Goal: Task Accomplishment & Management: Manage account settings

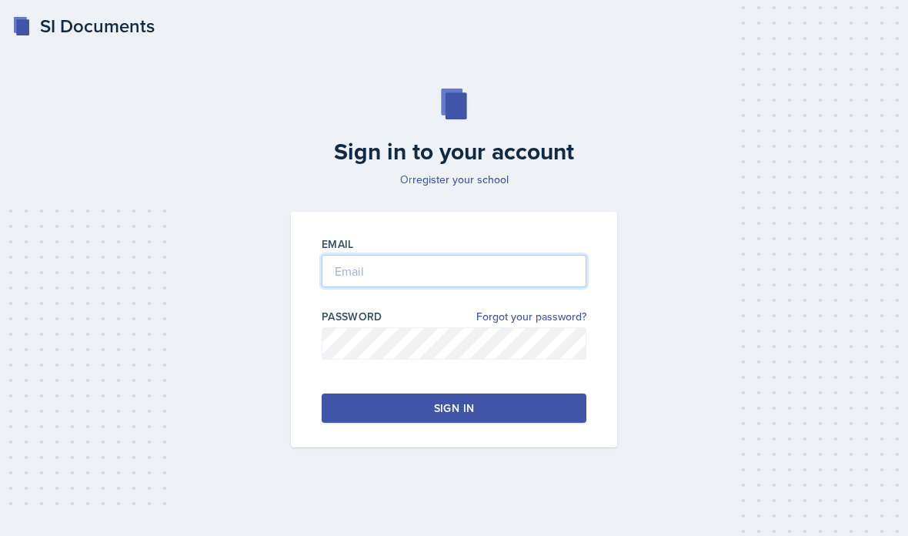
click at [409, 287] on input "email" at bounding box center [454, 271] width 265 height 32
type input "[PERSON_NAME][EMAIL_ADDRESS][PERSON_NAME][DOMAIN_NAME]"
click at [451, 416] on div "Sign in" at bounding box center [454, 407] width 40 height 15
click at [477, 422] on button "Sign in" at bounding box center [454, 407] width 265 height 29
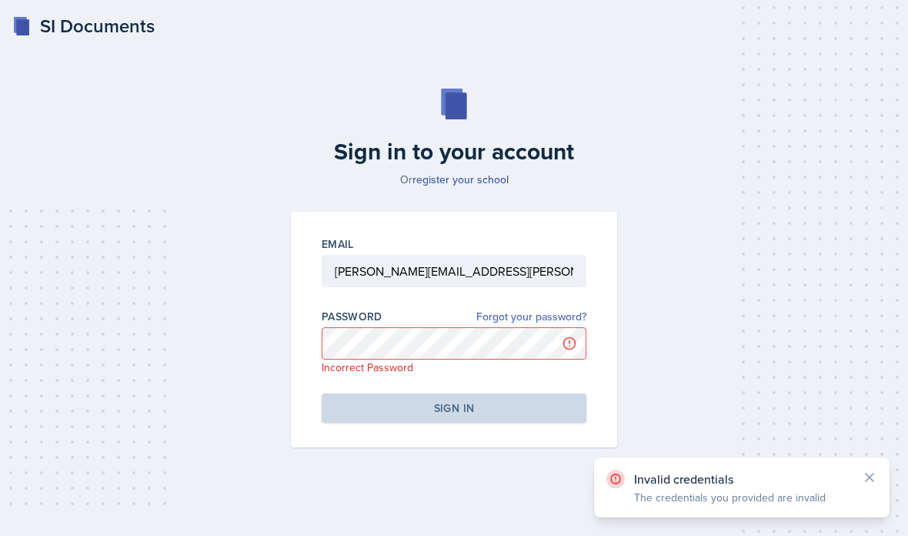
click at [533, 325] on link "Forgot your password?" at bounding box center [531, 317] width 110 height 16
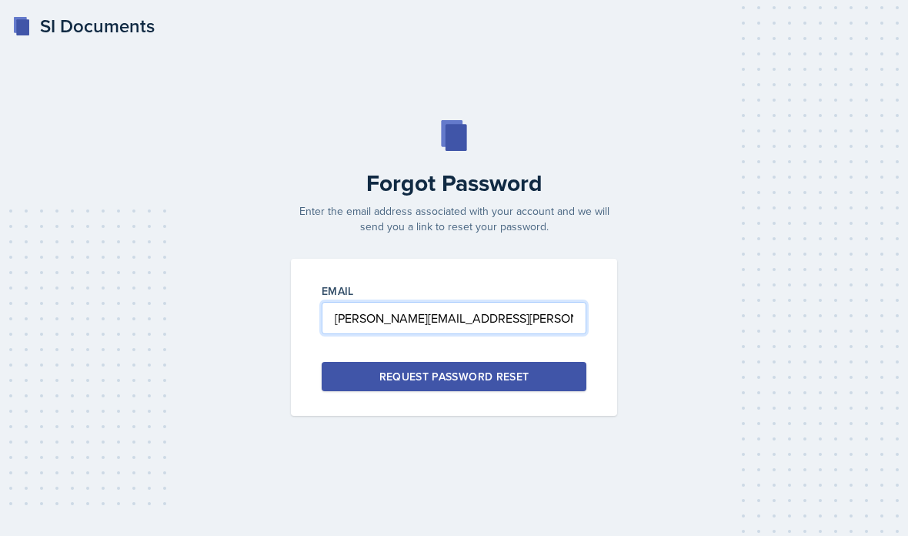
type input "[PERSON_NAME][EMAIL_ADDRESS][PERSON_NAME][DOMAIN_NAME]"
click at [436, 391] on button "Request Password Reset" at bounding box center [454, 376] width 265 height 29
click at [118, 33] on div "SI Documents" at bounding box center [83, 26] width 142 height 28
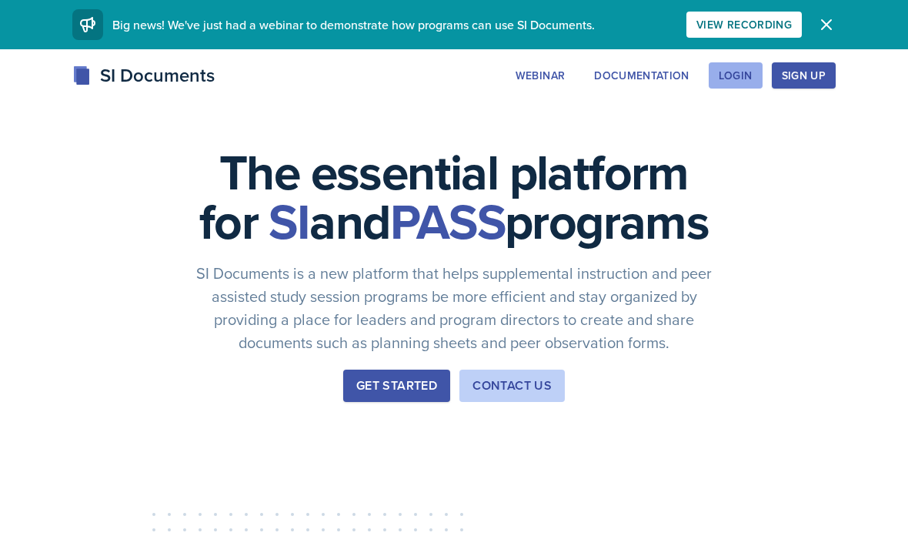
click at [748, 85] on button "Login" at bounding box center [736, 75] width 54 height 26
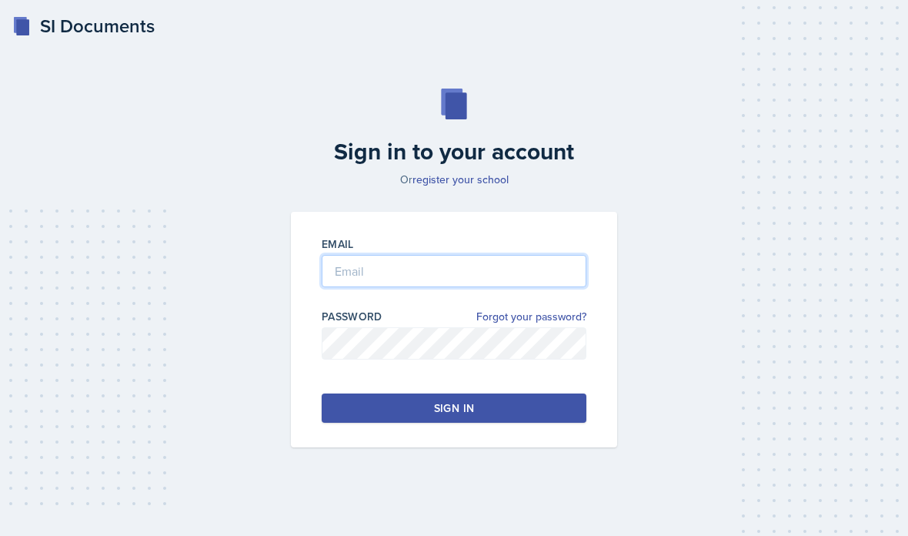
click at [388, 287] on input "email" at bounding box center [454, 271] width 265 height 32
type input "[PERSON_NAME][EMAIL_ADDRESS][PERSON_NAME][DOMAIN_NAME]"
click at [489, 422] on button "Sign in" at bounding box center [454, 407] width 265 height 29
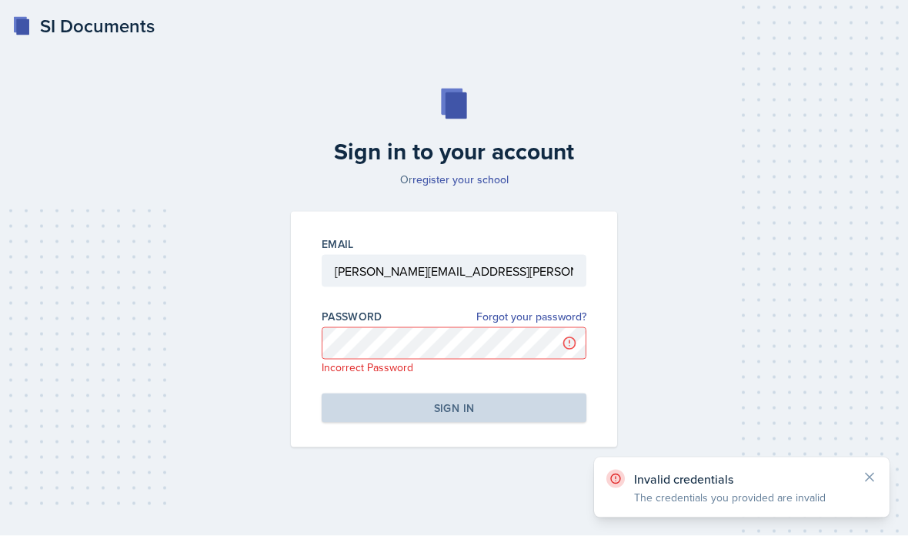
scroll to position [62, 0]
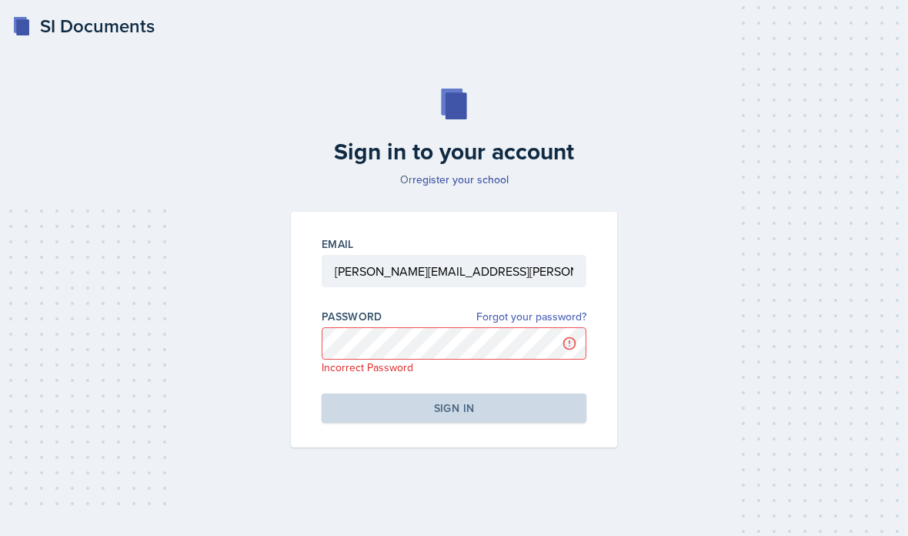
click at [567, 309] on link "Forgot your password?" at bounding box center [531, 317] width 110 height 16
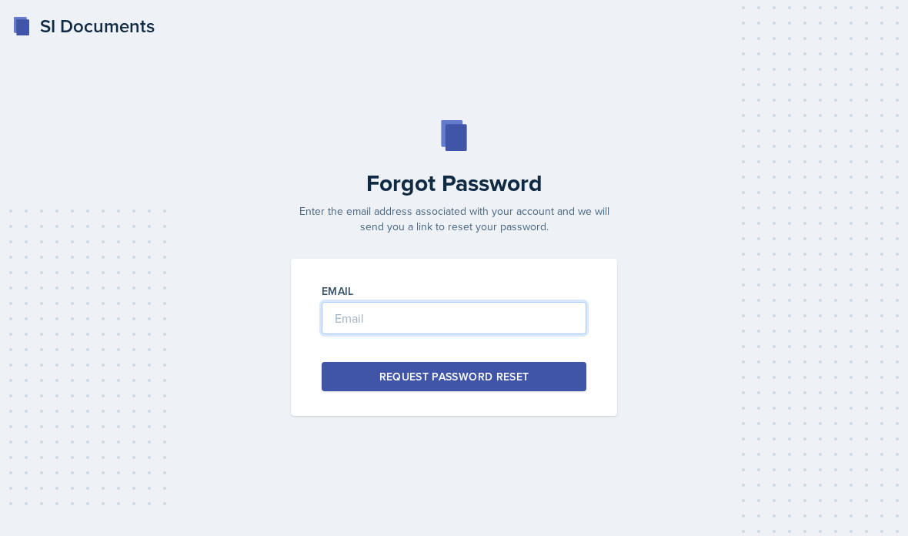
click at [552, 334] on input "email" at bounding box center [454, 318] width 265 height 32
type input "[PERSON_NAME][EMAIL_ADDRESS][PERSON_NAME][DOMAIN_NAME]"
click at [556, 362] on button "Request Password Reset" at bounding box center [454, 376] width 265 height 29
click at [395, 302] on input "email" at bounding box center [454, 318] width 265 height 32
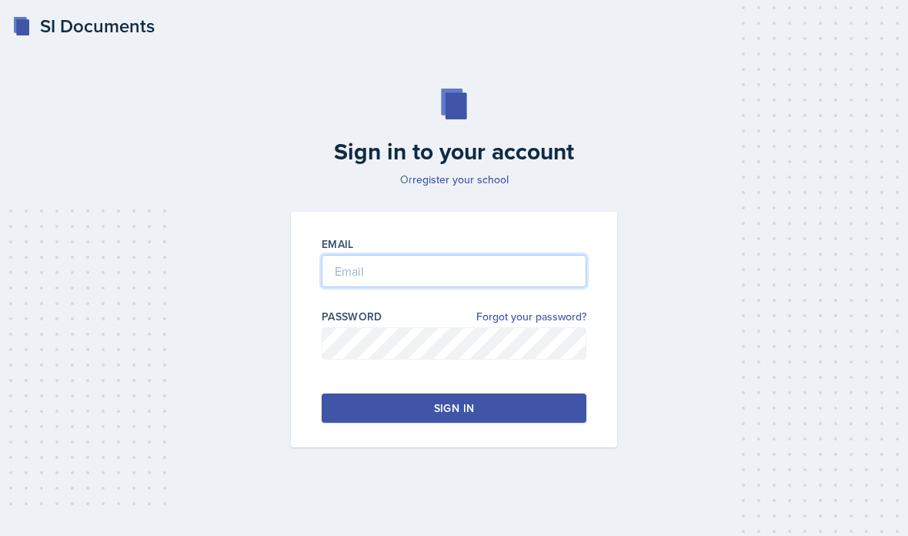
click at [434, 287] on input "email" at bounding box center [454, 271] width 265 height 32
click at [505, 422] on button "Sign in" at bounding box center [454, 407] width 265 height 29
click at [487, 422] on button "Sign in" at bounding box center [454, 407] width 265 height 29
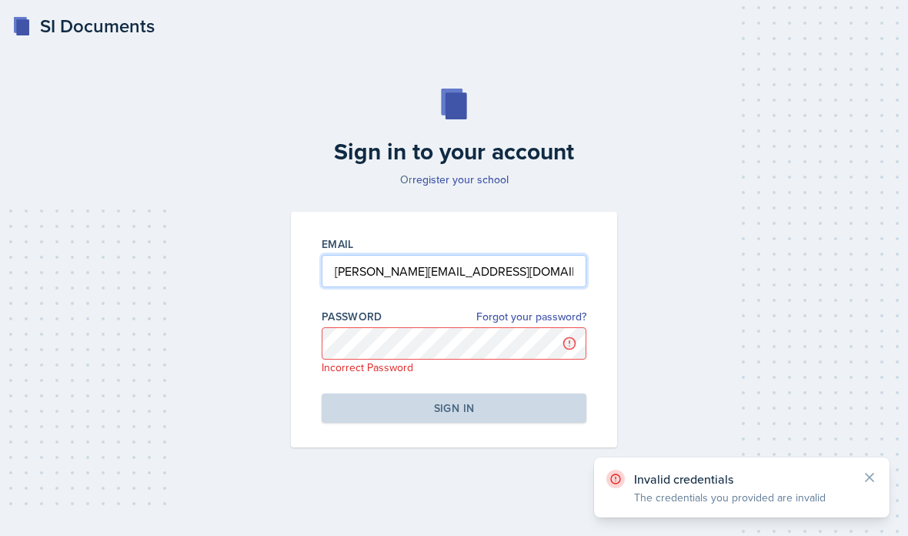
click at [422, 287] on input "[PERSON_NAME][EMAIL_ADDRESS][DOMAIN_NAME]" at bounding box center [454, 271] width 265 height 32
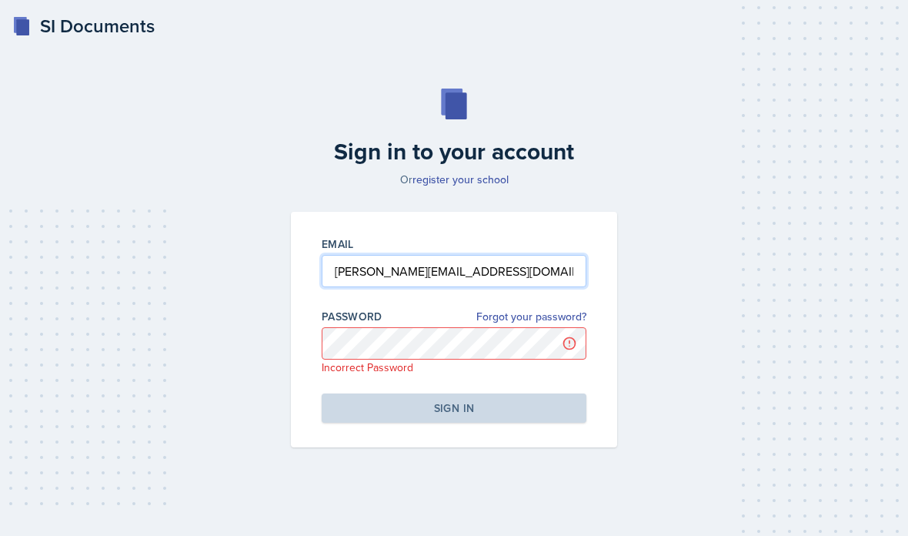
click at [455, 287] on input "[PERSON_NAME][EMAIL_ADDRESS][DOMAIN_NAME]" at bounding box center [454, 271] width 265 height 32
click at [468, 287] on input "[PERSON_NAME][EMAIL_ADDRESS][DOMAIN_NAME]" at bounding box center [454, 271] width 265 height 32
click at [476, 287] on input "[PERSON_NAME][EMAIL_ADDRESS][DOMAIN_NAME]" at bounding box center [454, 271] width 265 height 32
click at [519, 287] on input "[PERSON_NAME][EMAIL_ADDRESS][PERSON_NAME]" at bounding box center [454, 271] width 265 height 32
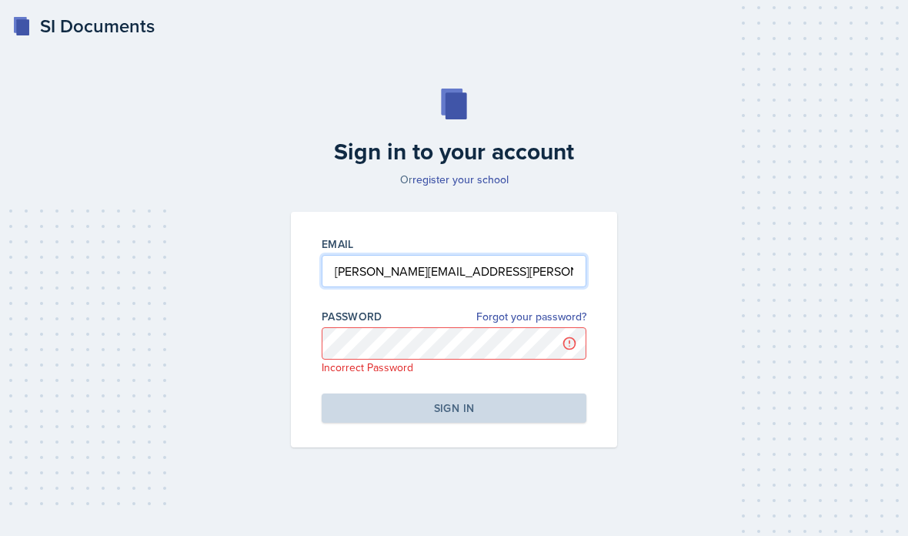
type input "[PERSON_NAME][EMAIL_ADDRESS][PERSON_NAME][DOMAIN_NAME]"
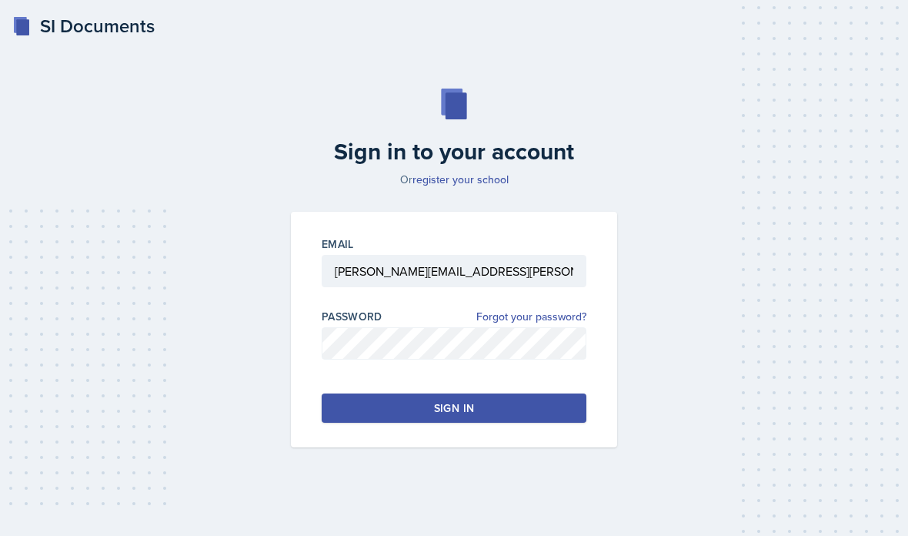
click at [456, 416] on div "Sign in" at bounding box center [454, 407] width 40 height 15
click at [553, 325] on link "Forgot your password?" at bounding box center [531, 317] width 110 height 16
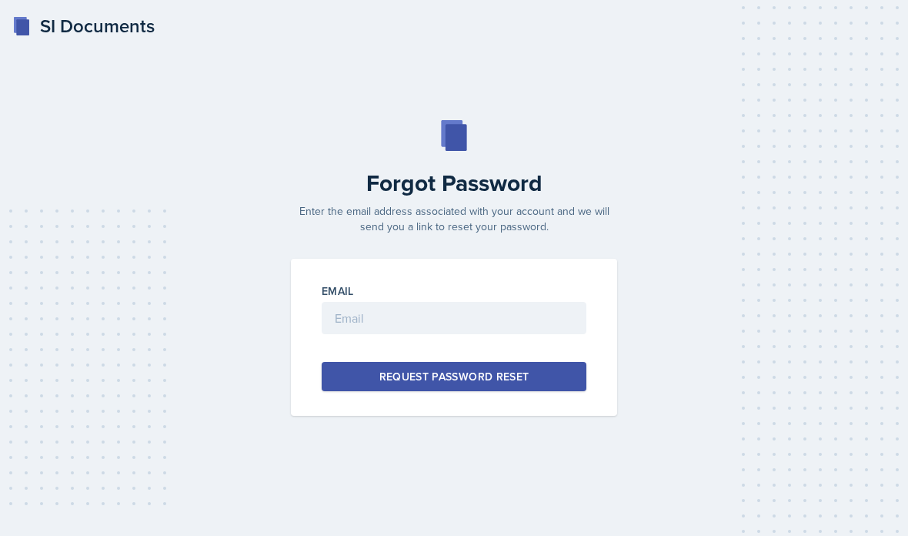
click at [506, 299] on div "Email" at bounding box center [454, 290] width 265 height 15
click at [540, 334] on input "email" at bounding box center [454, 318] width 265 height 32
type input "[PERSON_NAME][EMAIL_ADDRESS][PERSON_NAME][DOMAIN_NAME]"
click at [542, 391] on button "Request Password Reset" at bounding box center [454, 376] width 265 height 29
click at [469, 299] on div "Email" at bounding box center [454, 290] width 265 height 15
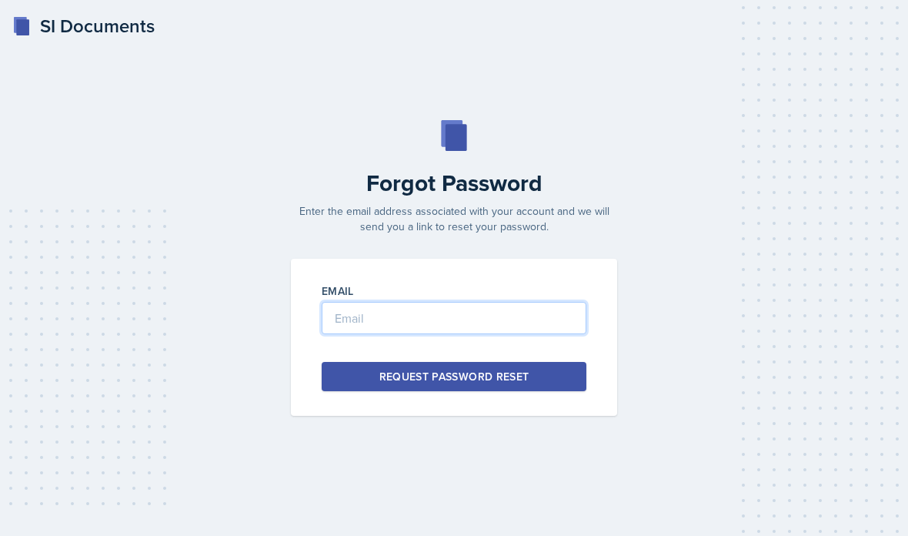
click at [490, 334] on input "email" at bounding box center [454, 318] width 265 height 32
type input "[PERSON_NAME]"
